Goal: Book appointment/travel/reservation

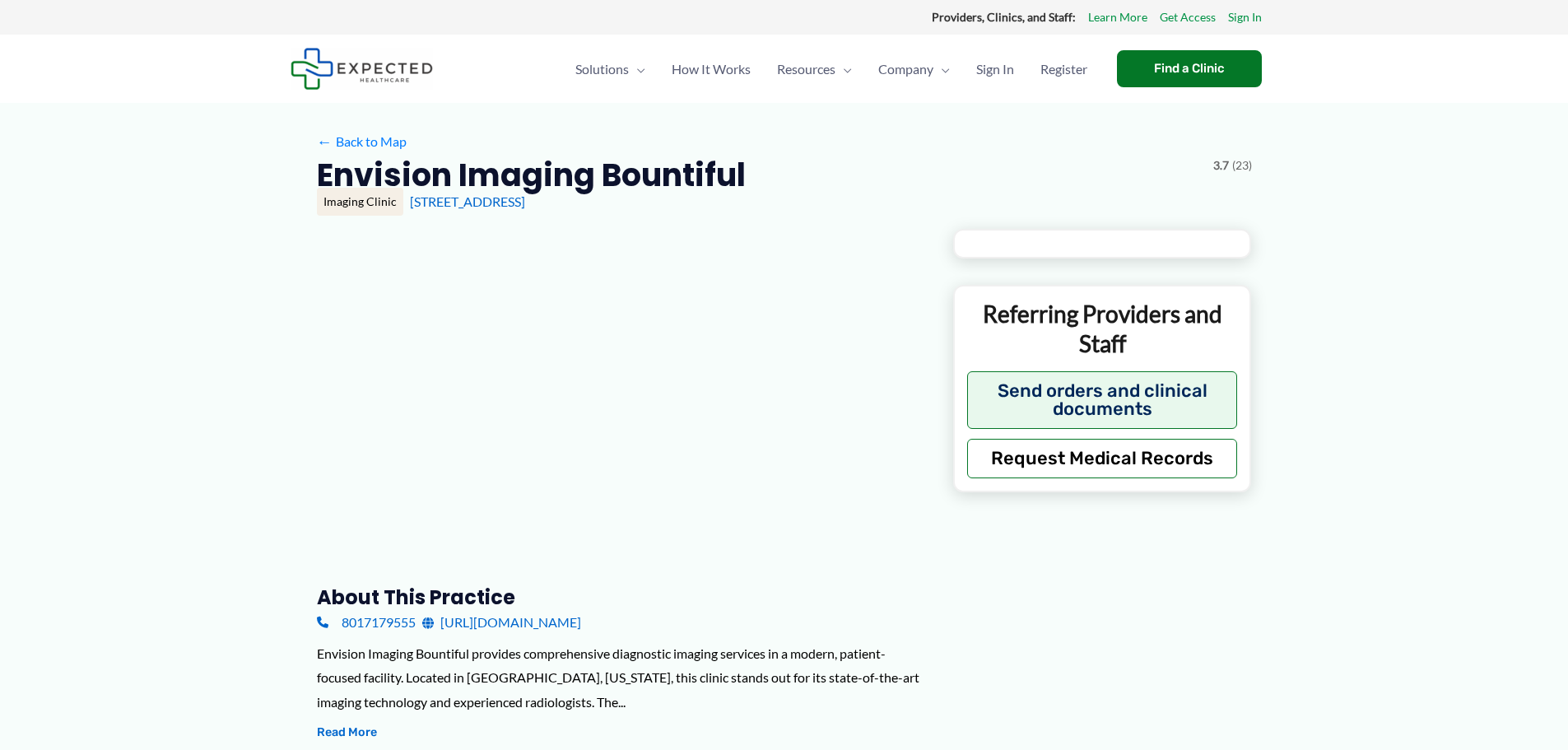
type input "**********"
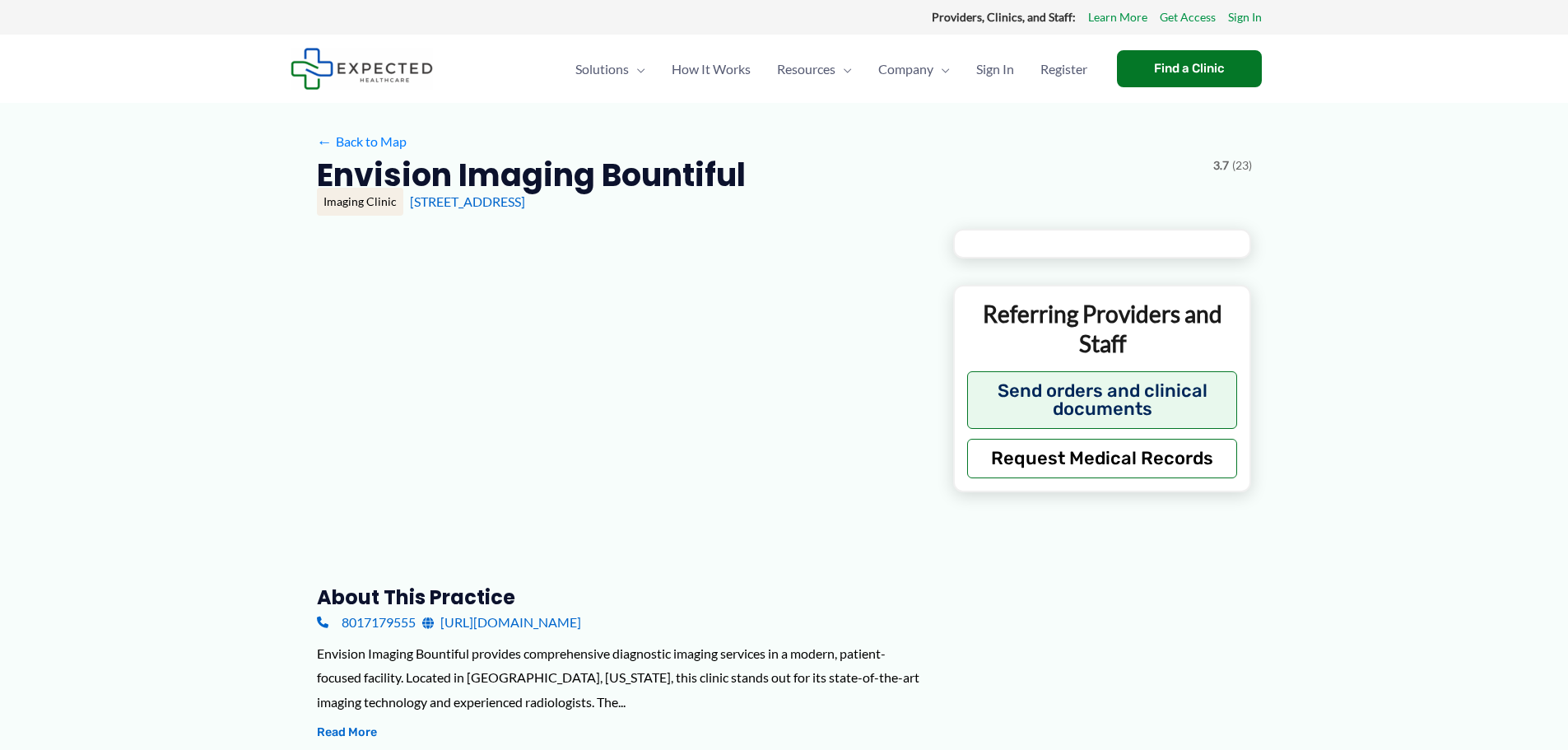
type input "**********"
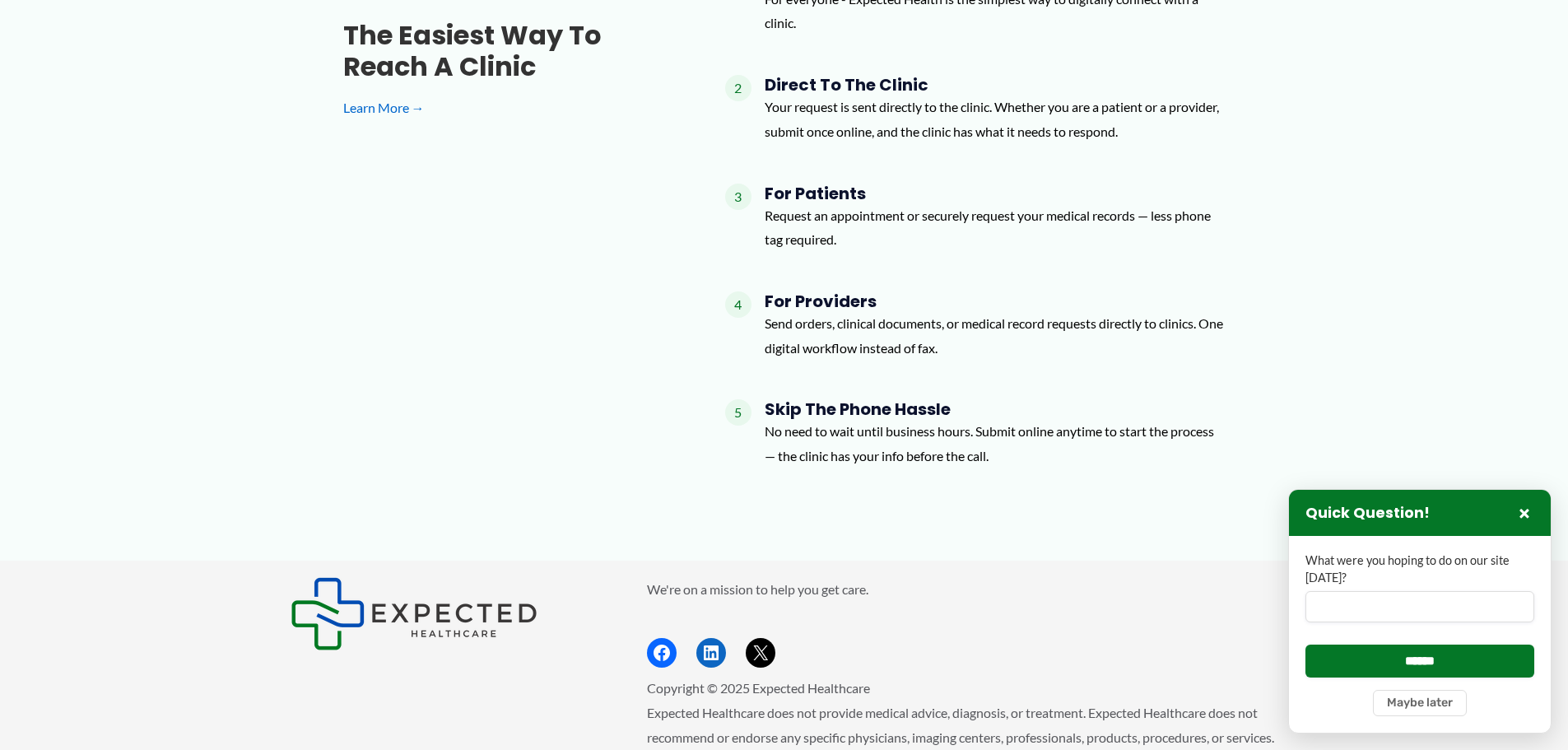
scroll to position [2316, 0]
